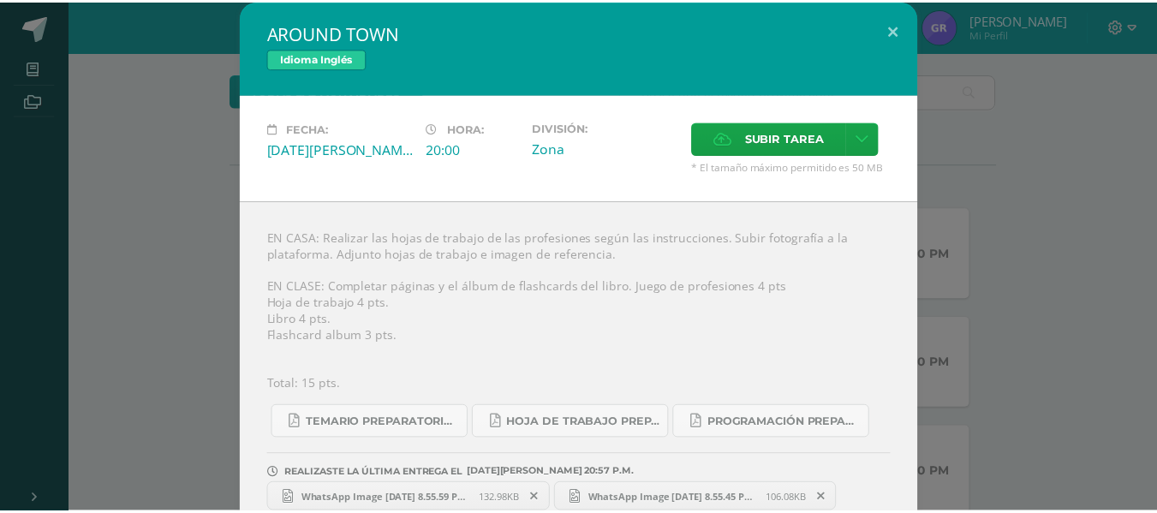
scroll to position [28, 0]
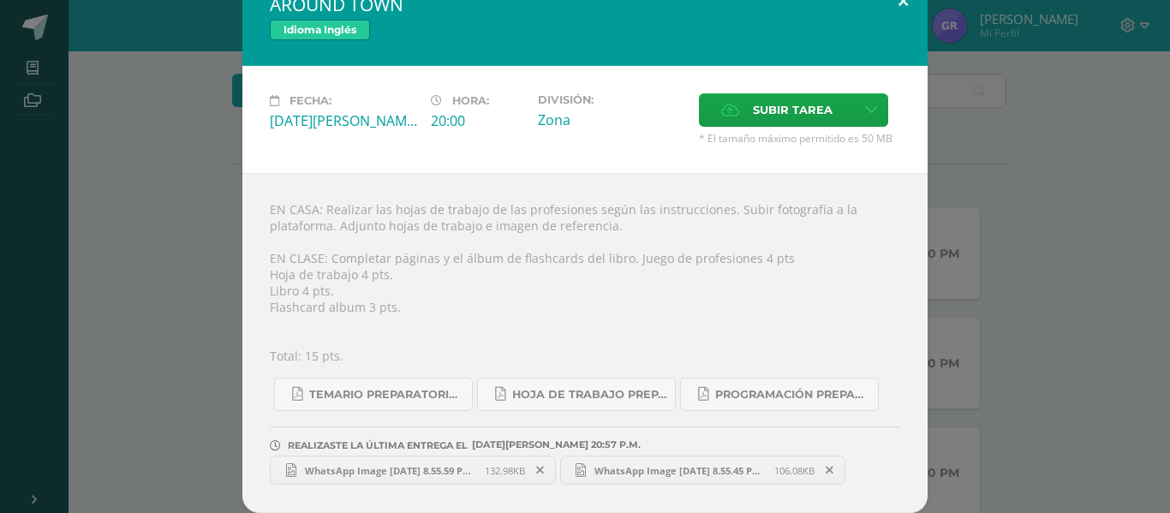
click at [896, 3] on button at bounding box center [902, 1] width 49 height 58
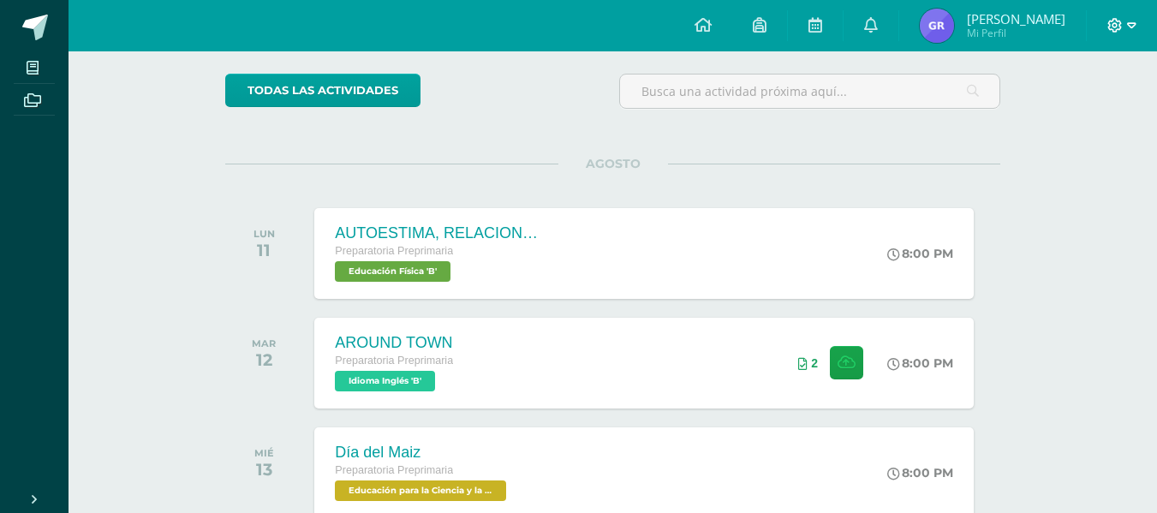
click at [1112, 33] on span at bounding box center [1121, 25] width 29 height 19
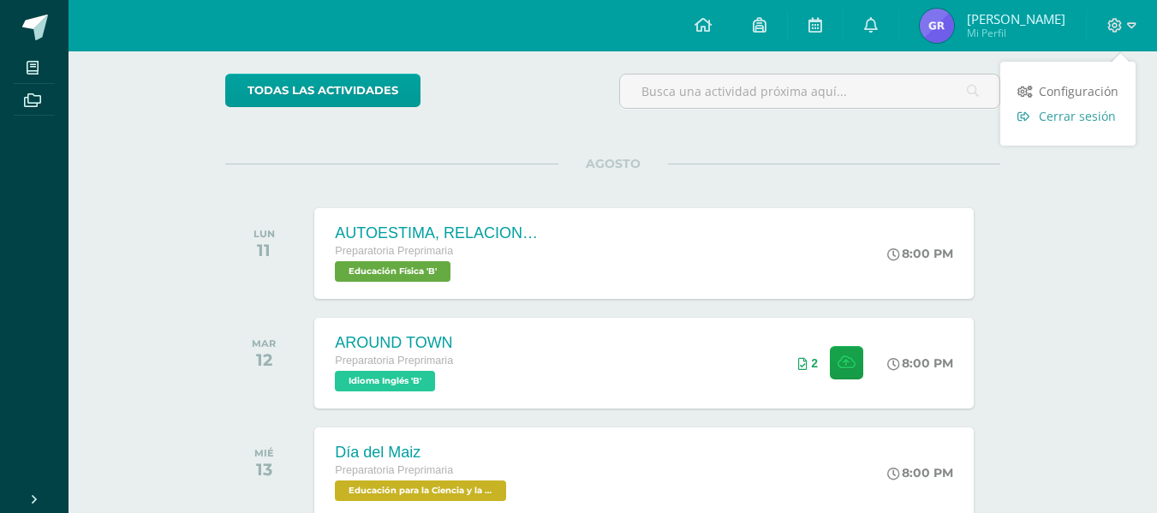
click at [1064, 113] on span "Cerrar sesión" at bounding box center [1077, 116] width 77 height 16
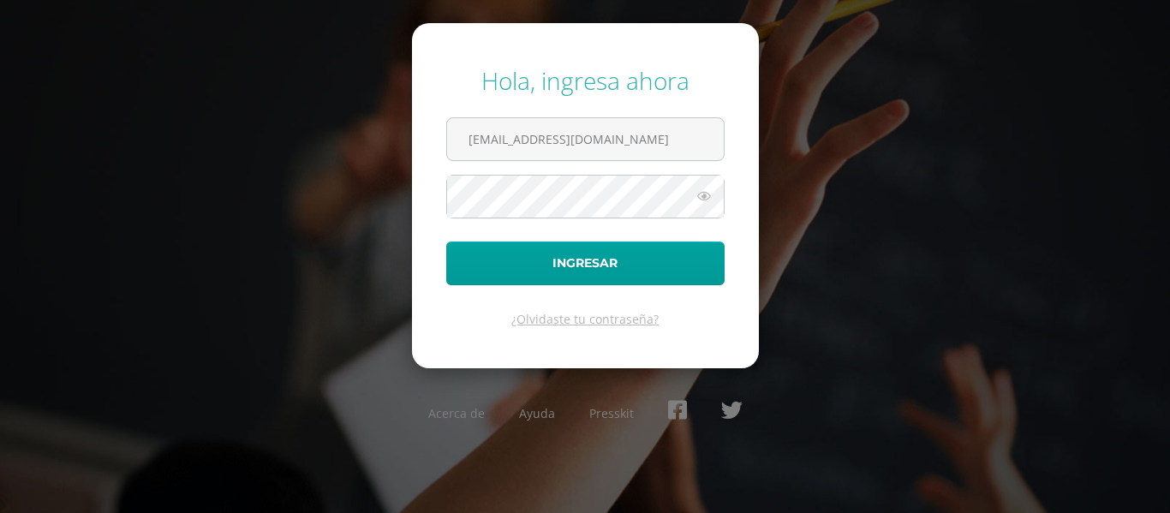
click at [613, 150] on input "[EMAIL_ADDRESS][DOMAIN_NAME]" at bounding box center [585, 139] width 277 height 42
type input "[EMAIL_ADDRESS][DOMAIN_NAME]"
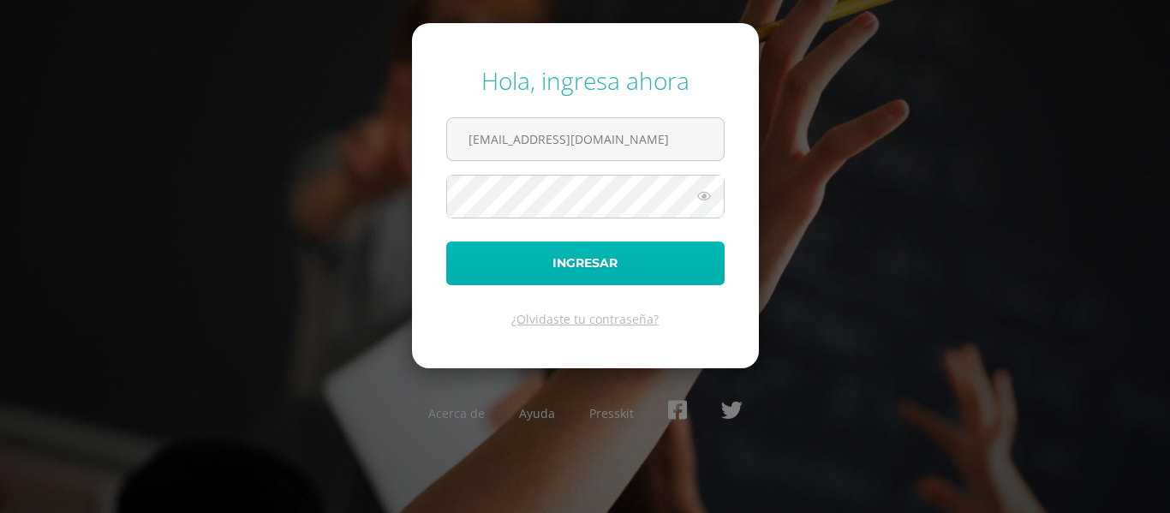
click at [577, 277] on button "Ingresar" at bounding box center [585, 263] width 278 height 44
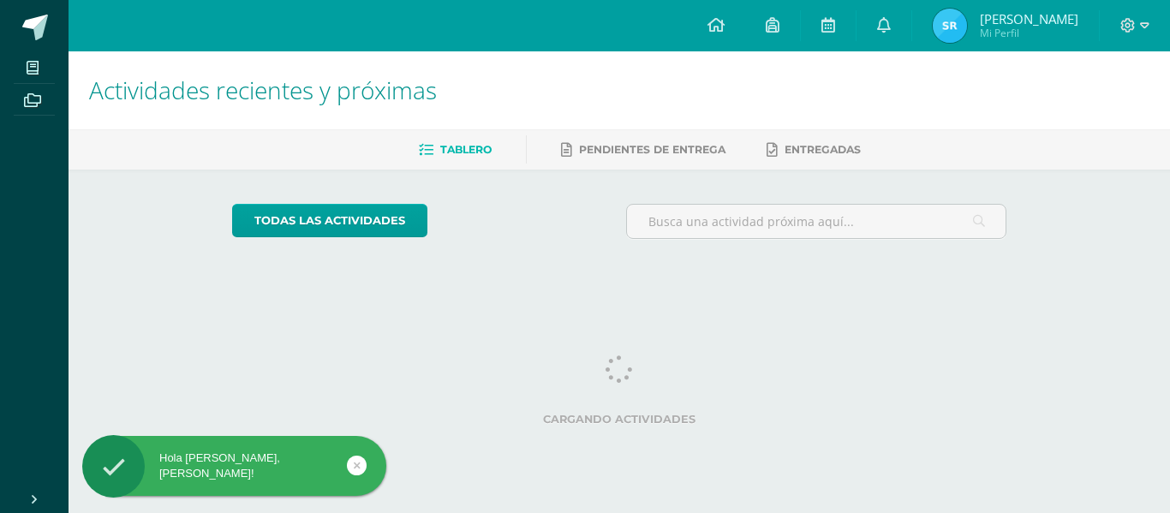
click at [577, 277] on div "todas las Actividades No tienes actividades Échale un vistazo a los demás perío…" at bounding box center [619, 228] width 843 height 117
drag, startPoint x: 0, startPoint y: 0, endPoint x: 577, endPoint y: 277, distance: 639.9
click at [577, 277] on div "todas las Actividades No tienes actividades Échale un vistazo a los demás perío…" at bounding box center [619, 228] width 843 height 117
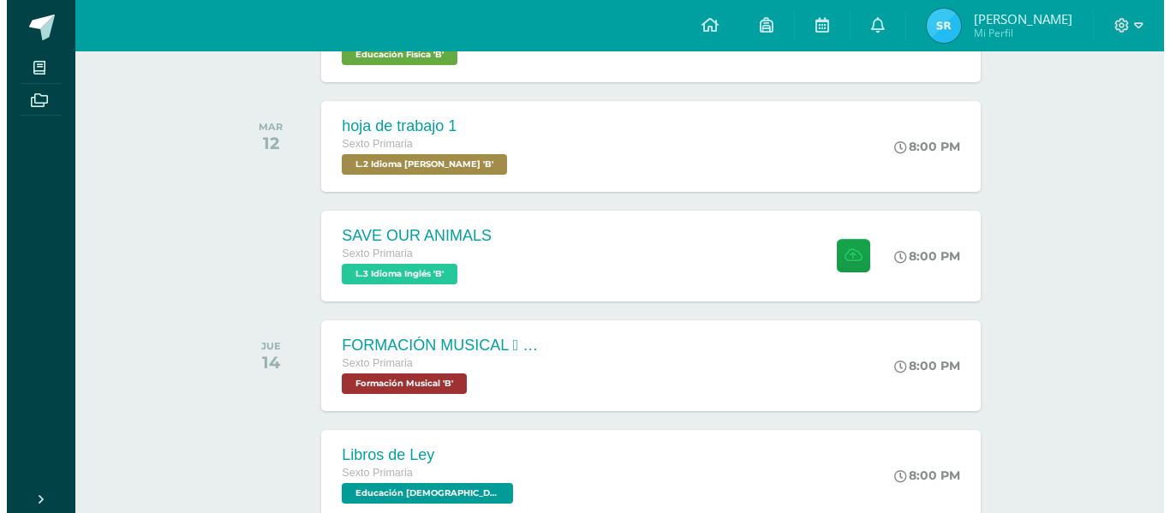
scroll to position [458, 0]
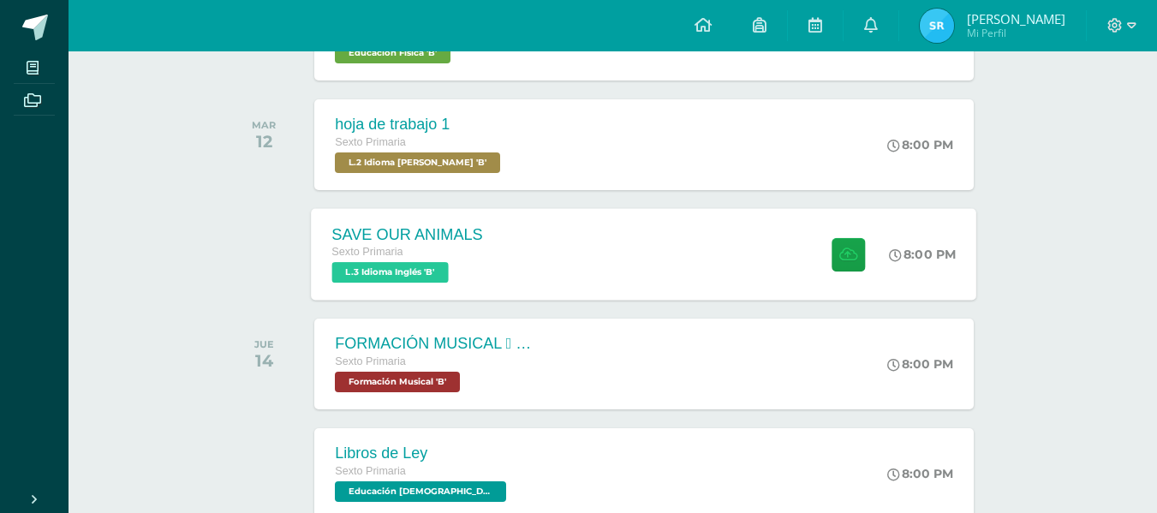
click at [534, 237] on div "SAVE OUR ANIMALS Sexto Primaria L.3 Idioma Inglés 'B' 8:00 PM SAVE OUR ANIMALS …" at bounding box center [644, 254] width 665 height 92
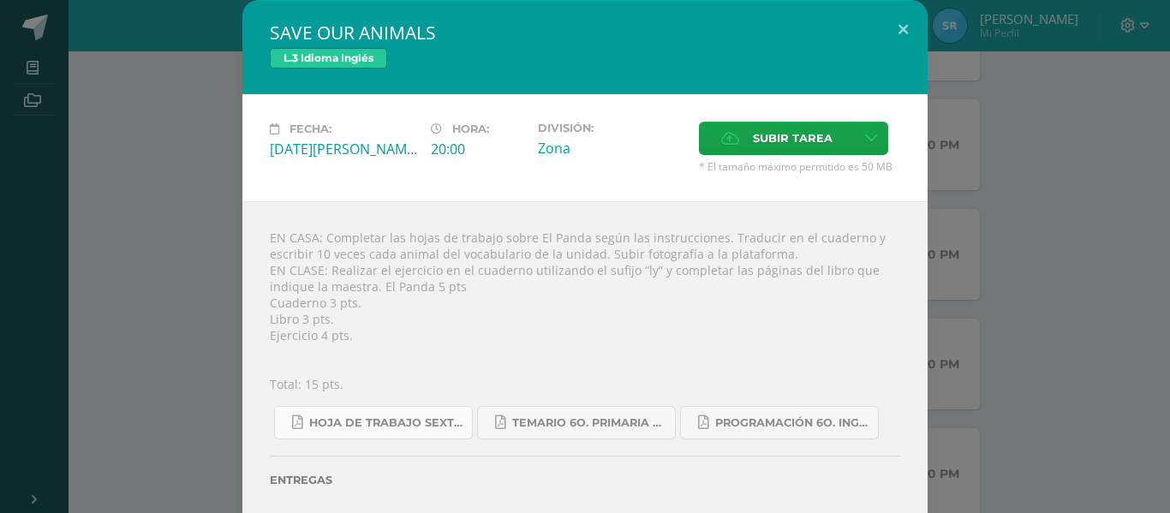
click at [389, 425] on span "Hoja de trabajo SEXTO1.pdf" at bounding box center [386, 423] width 154 height 14
click at [871, 457] on div "Entregas" at bounding box center [585, 474] width 630 height 70
